Goal: Find specific page/section: Find specific page/section

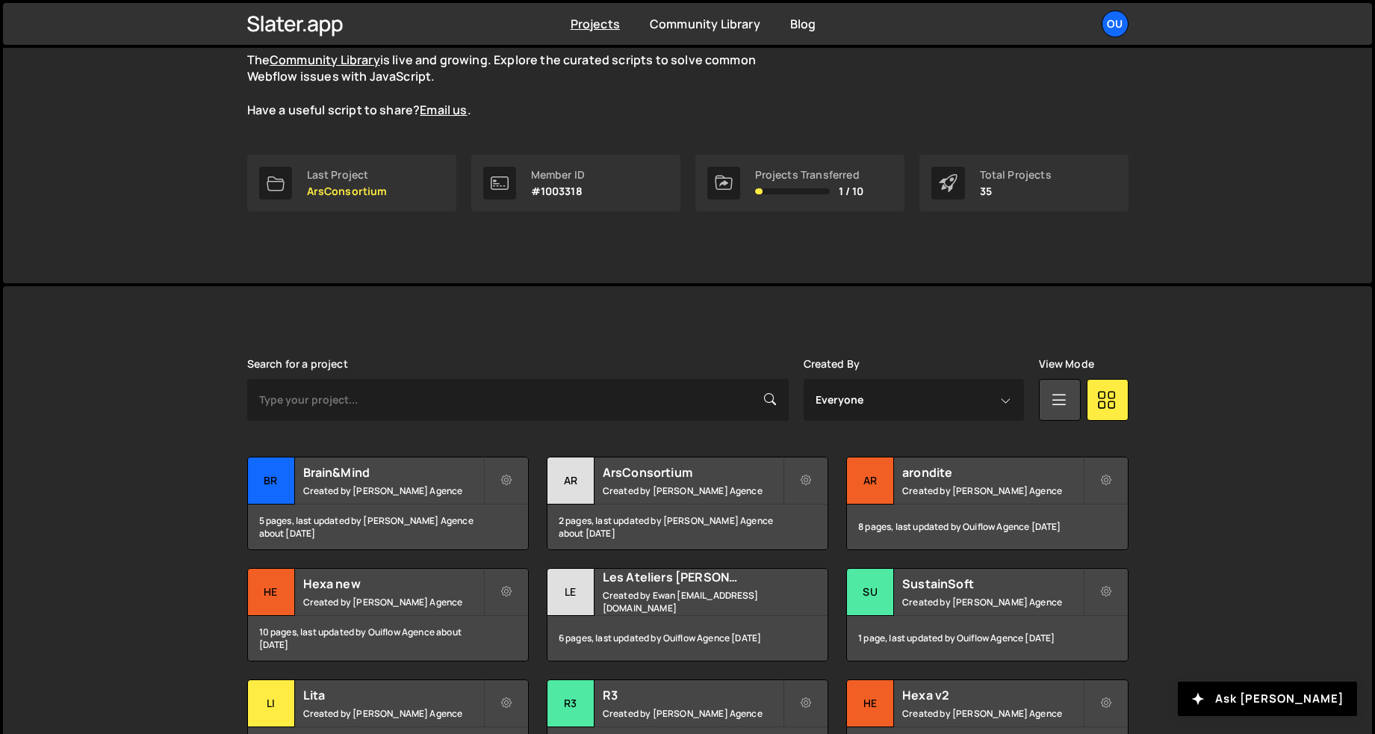
scroll to position [161, 0]
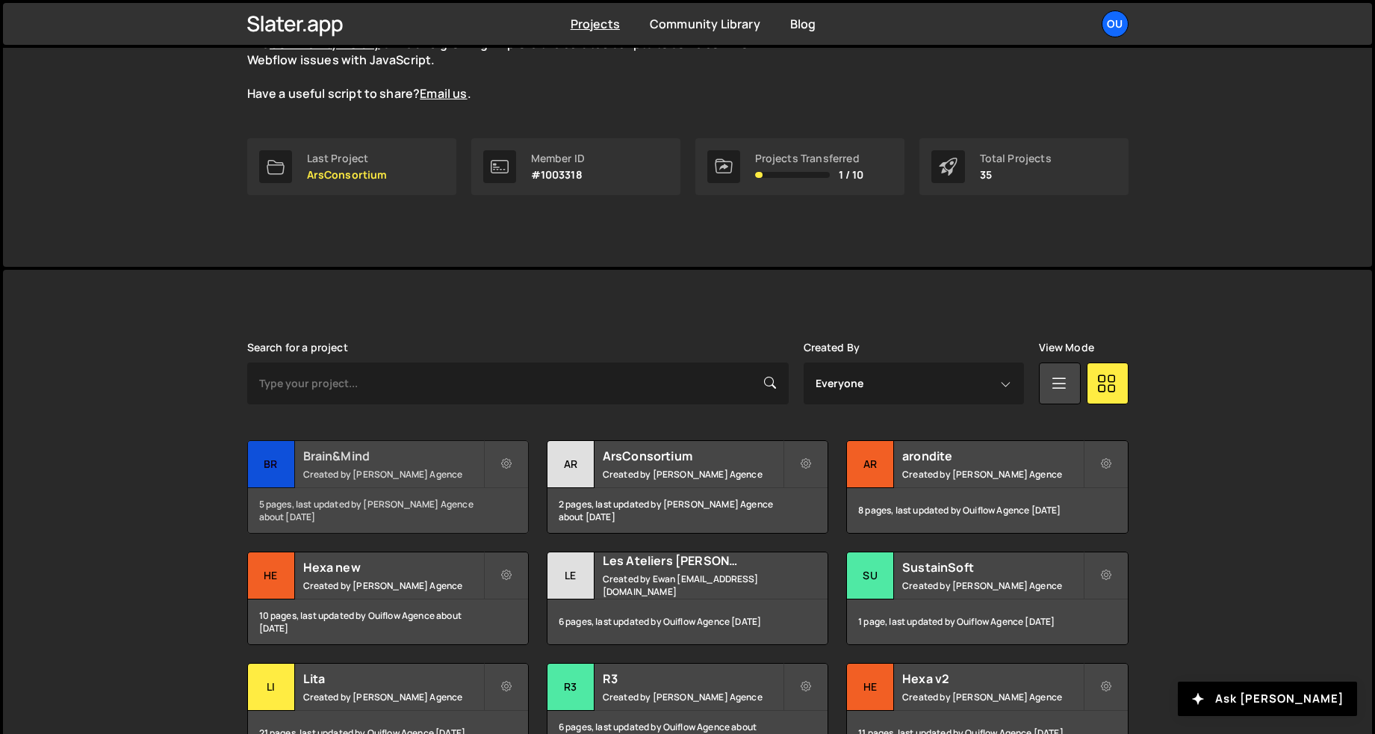
click at [410, 464] on div "Brain&Mind Created by [PERSON_NAME] Agence" at bounding box center [388, 464] width 280 height 46
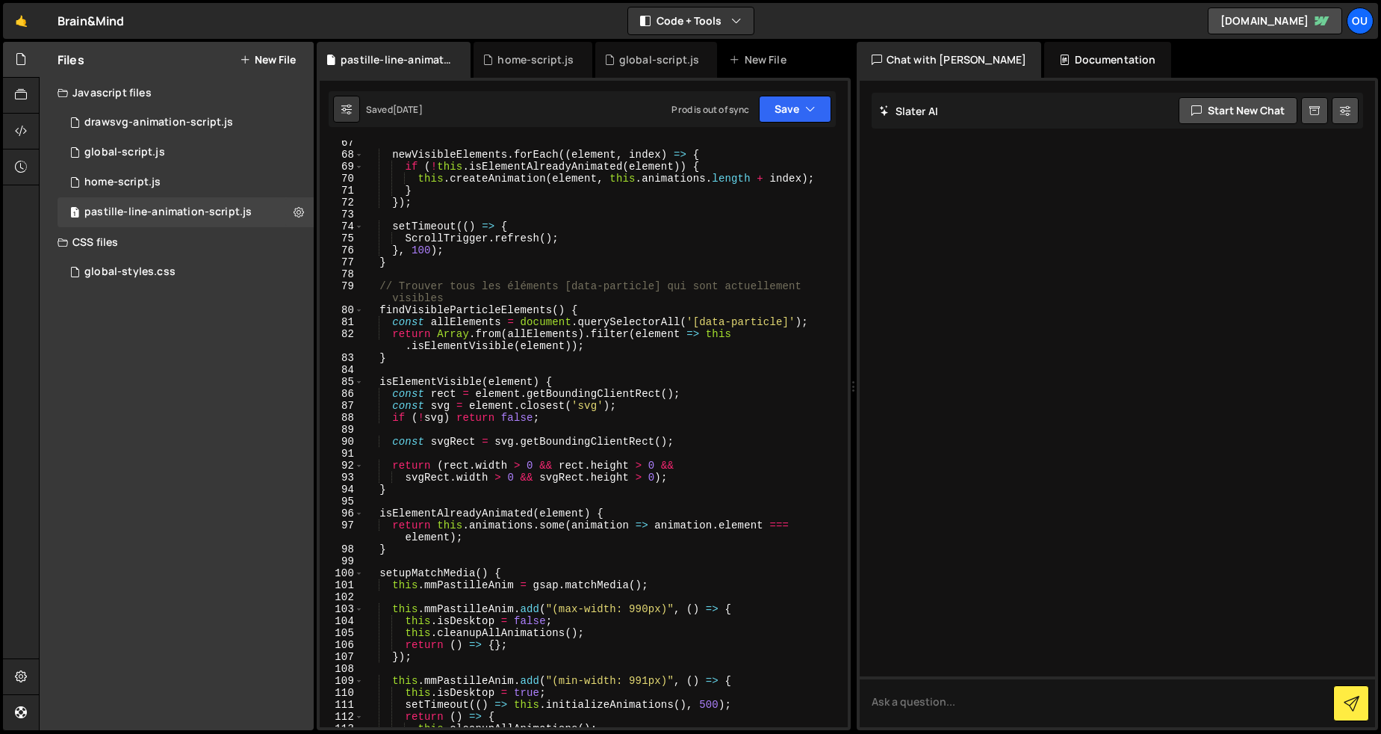
scroll to position [830, 0]
click at [146, 181] on div "home-script.js" at bounding box center [122, 182] width 76 height 13
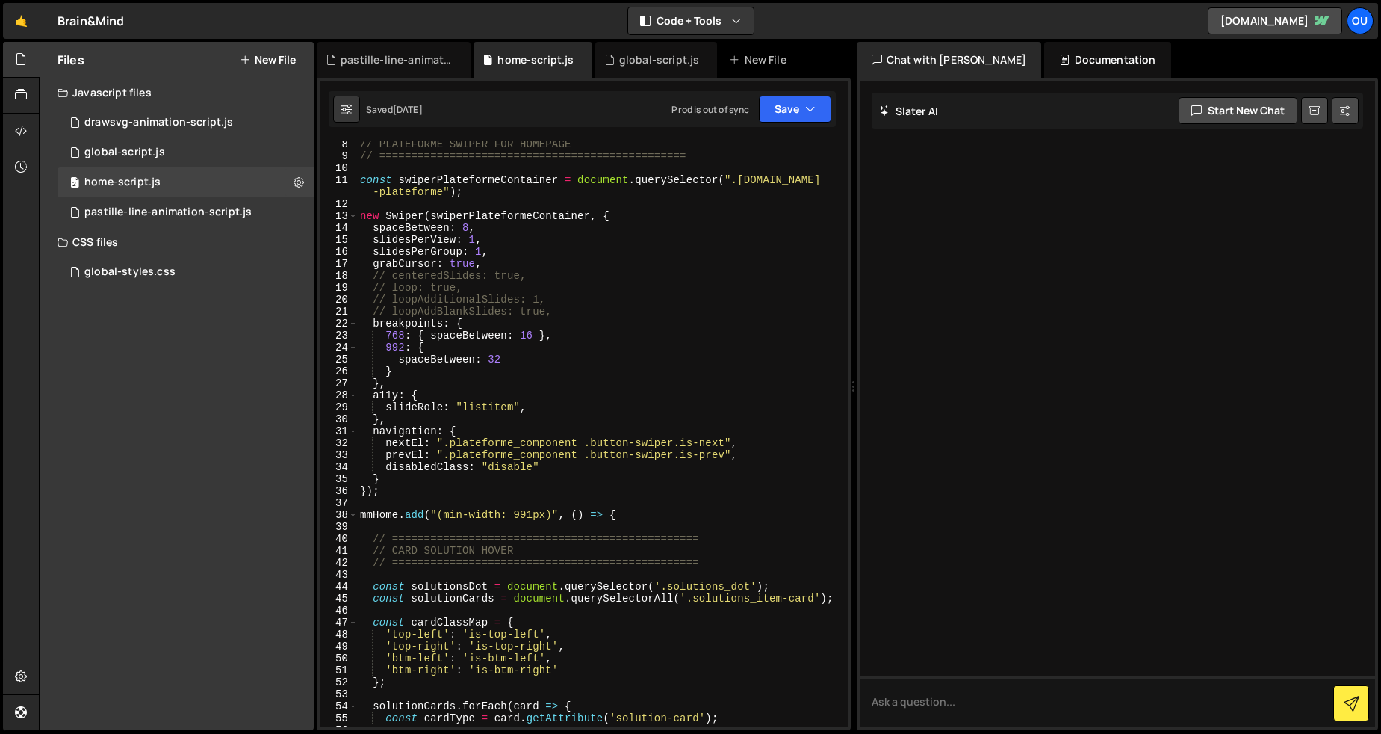
scroll to position [0, 0]
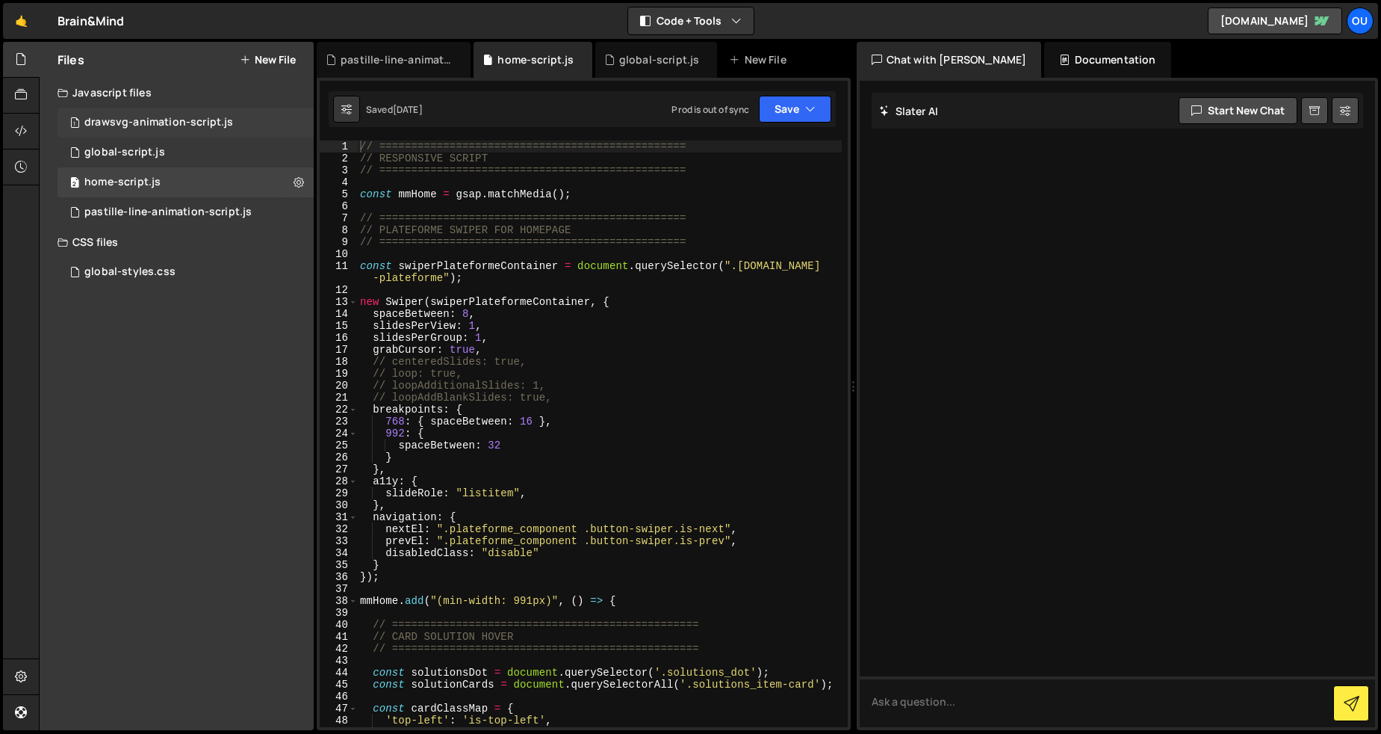
click at [140, 117] on div "drawsvg-animation-script.js" at bounding box center [158, 122] width 149 height 13
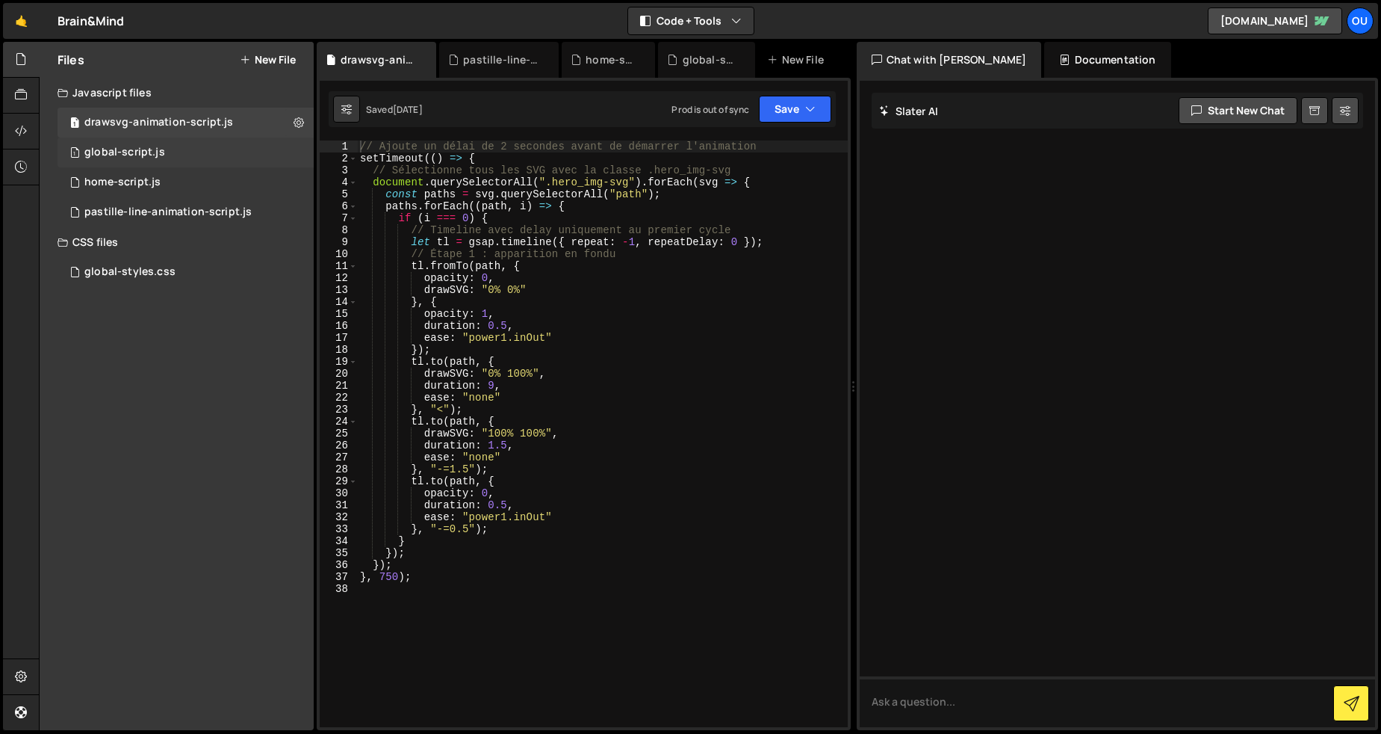
click at [123, 153] on div "global-script.js" at bounding box center [124, 152] width 81 height 13
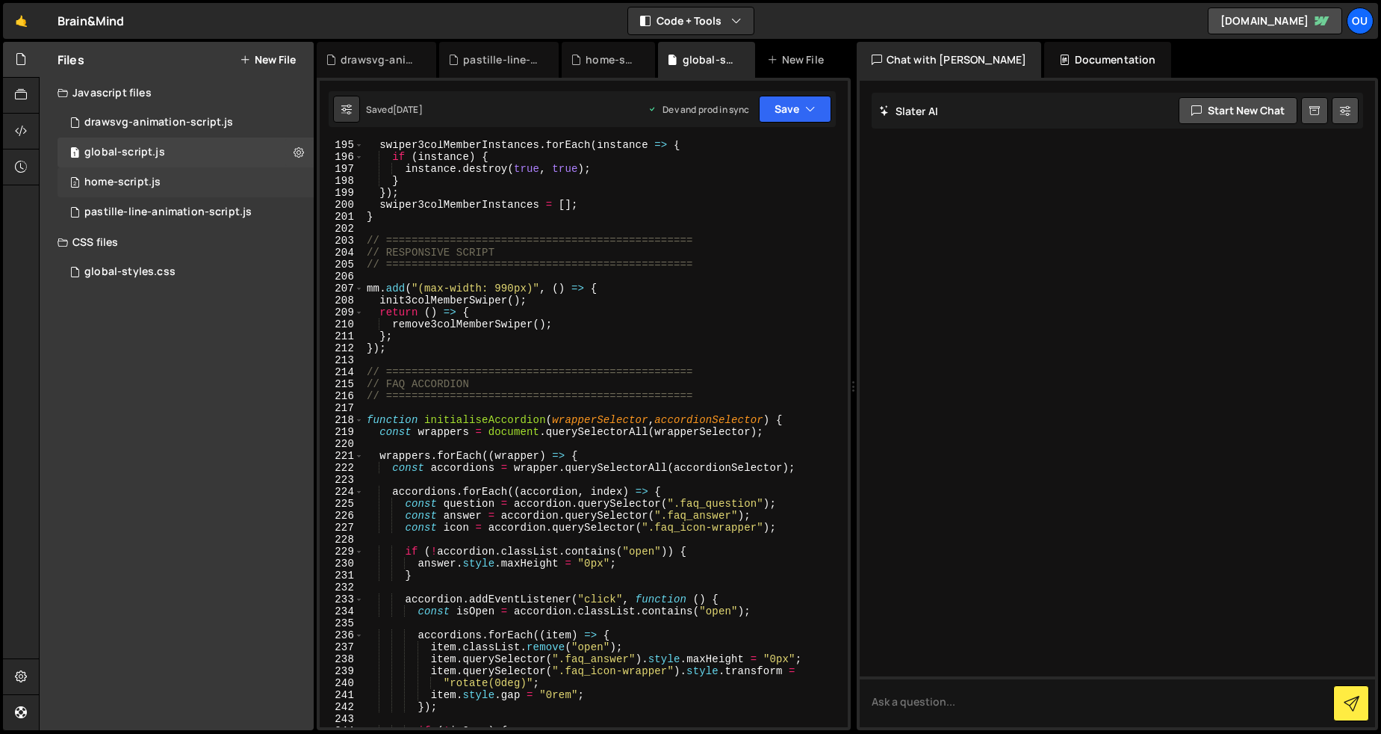
scroll to position [2440, 0]
click at [126, 266] on div "global-styles.css" at bounding box center [129, 271] width 91 height 13
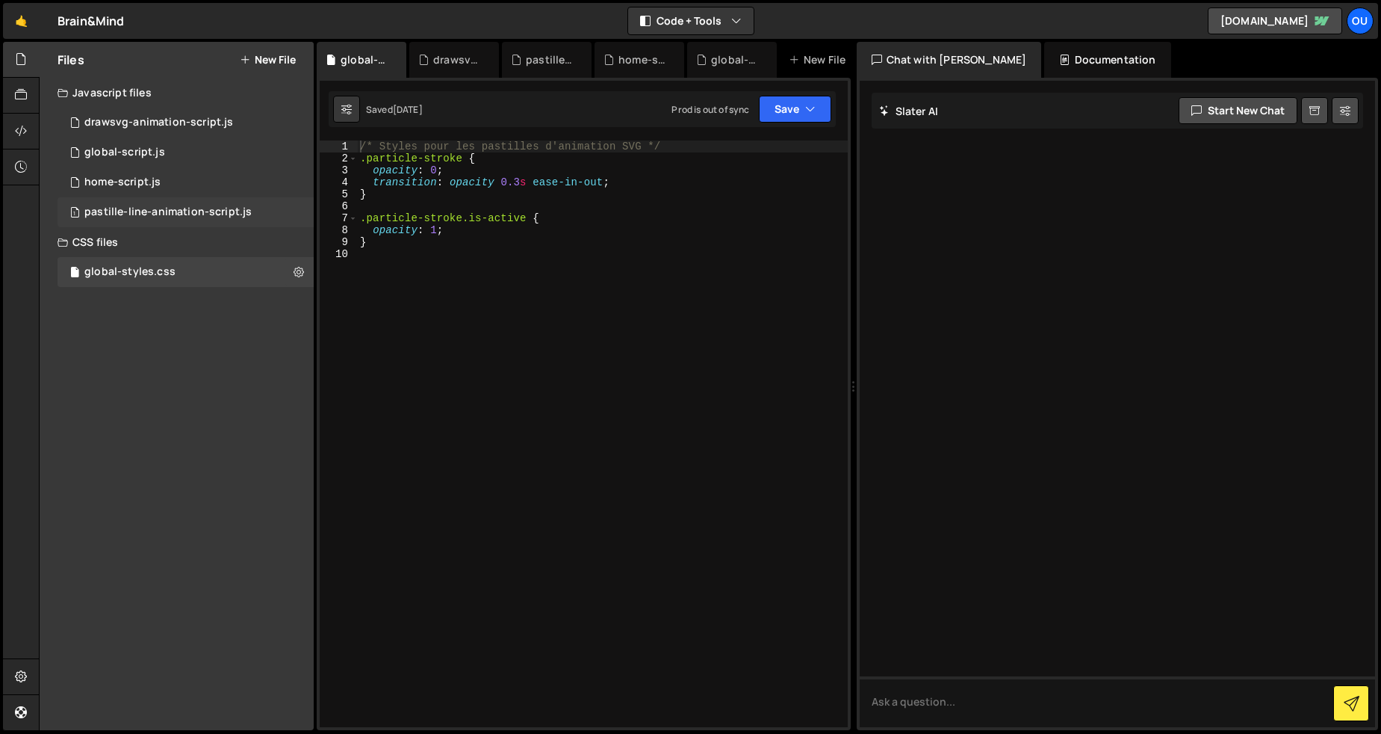
click at [126, 214] on div "pastille-line-animation-script.js" at bounding box center [167, 211] width 167 height 13
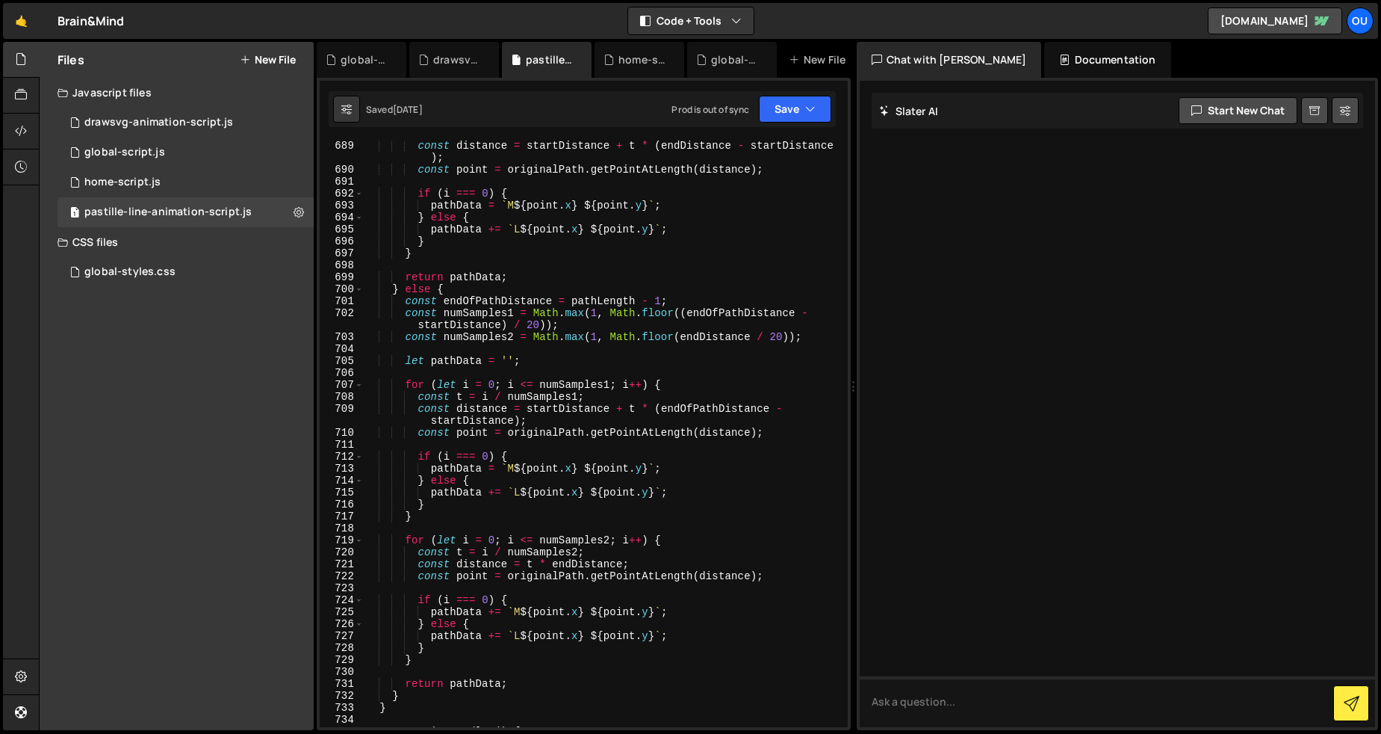
scroll to position [8818, 0]
